Goal: Transaction & Acquisition: Purchase product/service

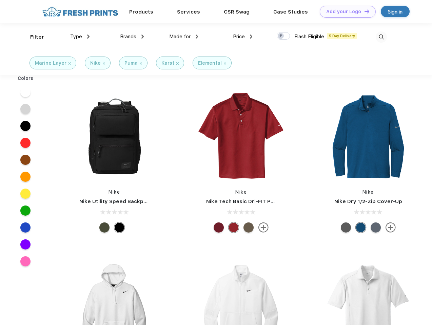
click at [345, 12] on link "Add your Logo Design Tool" at bounding box center [347, 12] width 56 height 12
click at [0, 0] on div "Design Tool" at bounding box center [0, 0] width 0 height 0
click at [363, 11] on link "Add your Logo Design Tool" at bounding box center [347, 12] width 56 height 12
click at [33, 37] on div "Filter" at bounding box center [37, 37] width 14 height 8
click at [80, 37] on span "Type" at bounding box center [76, 37] width 12 height 6
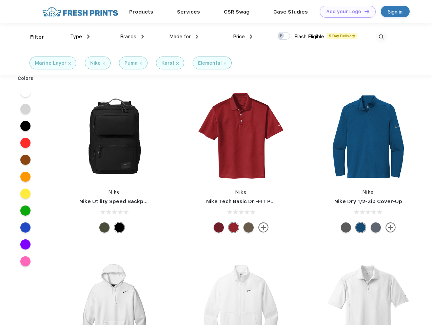
click at [132, 37] on span "Brands" at bounding box center [128, 37] width 16 height 6
click at [184, 37] on span "Made for" at bounding box center [179, 37] width 21 height 6
click at [243, 37] on span "Price" at bounding box center [239, 37] width 12 height 6
click at [283, 36] on div at bounding box center [282, 35] width 13 height 7
click at [281, 36] on input "checkbox" at bounding box center [278, 34] width 4 height 4
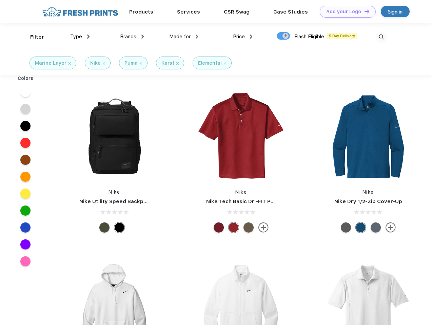
click at [381, 37] on img at bounding box center [380, 37] width 11 height 11
